Goal: Information Seeking & Learning: Learn about a topic

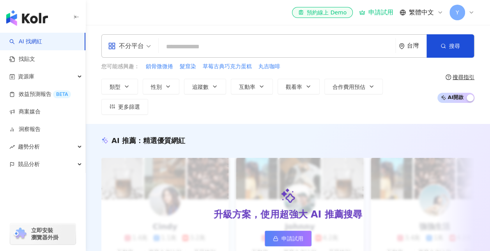
click at [243, 48] on input "search" at bounding box center [277, 46] width 230 height 15
type input "*********"
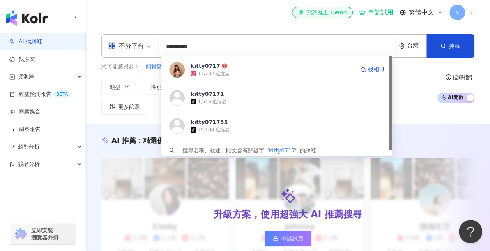
click at [248, 73] on div "11,732 追蹤者" at bounding box center [272, 74] width 164 height 8
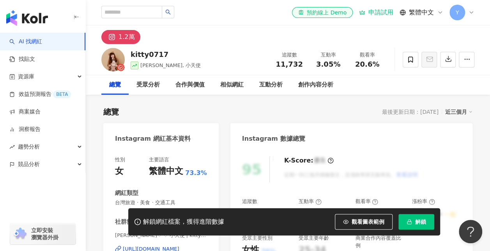
scroll to position [156, 0]
